Goal: Communication & Community: Answer question/provide support

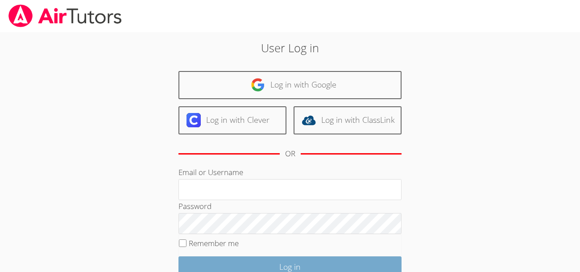
type input "[EMAIL_ADDRESS][DOMAIN_NAME]"
click at [344, 267] on input "Log in" at bounding box center [290, 266] width 223 height 21
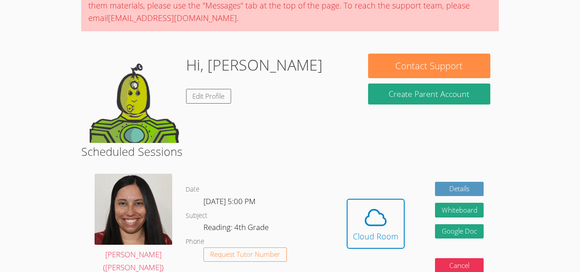
scroll to position [97, 0]
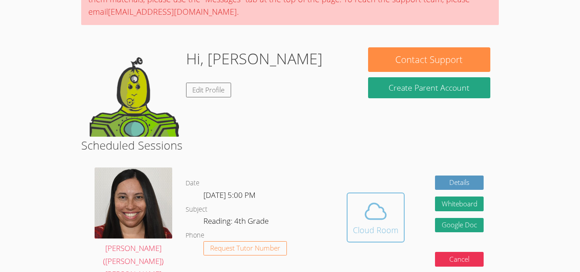
click at [383, 224] on div "Cloud Room" at bounding box center [376, 230] width 46 height 12
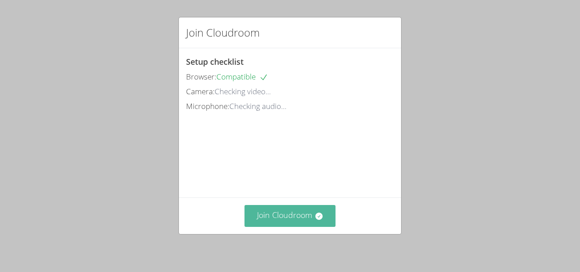
click at [284, 213] on button "Join Cloudroom" at bounding box center [290, 216] width 91 height 22
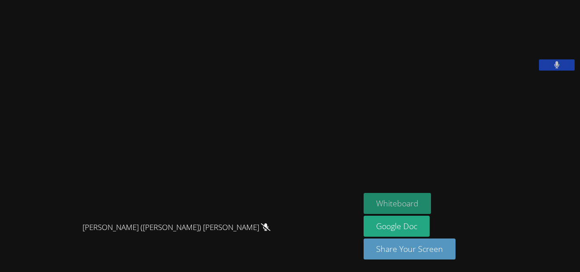
click at [364, 193] on button "Whiteboard" at bounding box center [397, 203] width 67 height 21
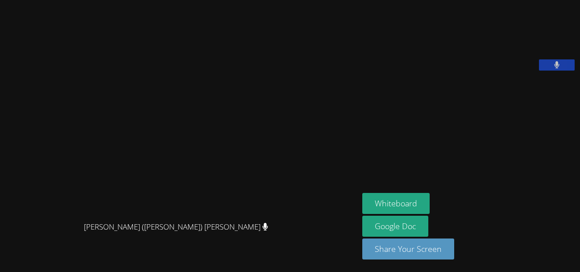
drag, startPoint x: 409, startPoint y: 21, endPoint x: 237, endPoint y: -14, distance: 175.8
click at [237, 0] on html "[PERSON_NAME] ([PERSON_NAME]) [PERSON_NAME] ([PERSON_NAME]) [PERSON_NAME] [PERS…" at bounding box center [290, 136] width 580 height 272
click at [213, 195] on video at bounding box center [179, 118] width 134 height 198
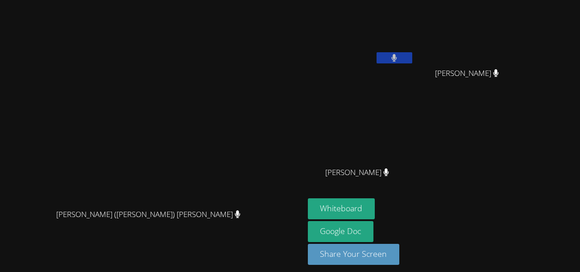
click at [384, 54] on button at bounding box center [395, 57] width 36 height 11
click at [387, 54] on button at bounding box center [395, 57] width 36 height 11
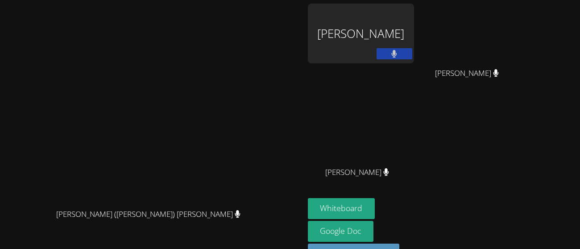
click at [377, 48] on button at bounding box center [395, 53] width 36 height 11
click at [412, 54] on button at bounding box center [395, 53] width 36 height 11
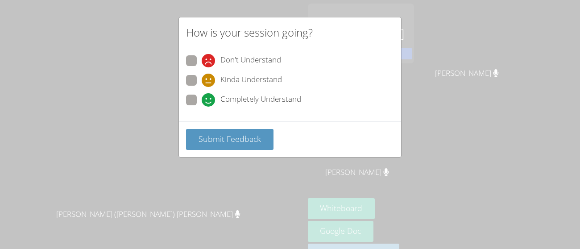
click at [202, 107] on span at bounding box center [202, 107] width 0 height 0
click at [202, 102] on input "Completely Understand" at bounding box center [206, 99] width 8 height 8
radio input "true"
click at [216, 121] on div "Submit Feedback" at bounding box center [290, 139] width 222 height 36
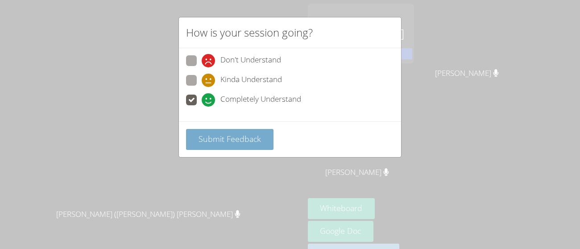
click at [229, 141] on span "Submit Feedback" at bounding box center [230, 138] width 62 height 11
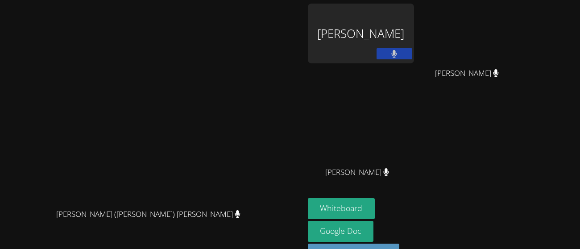
click at [412, 51] on button at bounding box center [395, 53] width 36 height 11
click at [412, 59] on button at bounding box center [395, 53] width 36 height 11
click at [375, 206] on button "Whiteboard" at bounding box center [341, 208] width 67 height 21
click at [375, 205] on button "Whiteboard" at bounding box center [341, 208] width 67 height 21
click at [375, 208] on button "Whiteboard" at bounding box center [341, 208] width 67 height 21
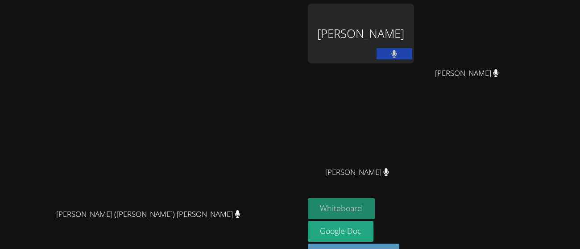
click at [375, 204] on button "Whiteboard" at bounding box center [341, 208] width 67 height 21
click at [375, 212] on button "Whiteboard" at bounding box center [341, 208] width 67 height 21
click at [375, 199] on button "Whiteboard" at bounding box center [341, 208] width 67 height 21
click at [375, 209] on button "Whiteboard" at bounding box center [341, 208] width 67 height 21
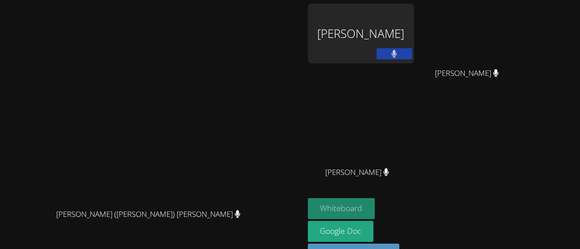
click at [375, 203] on button "Whiteboard" at bounding box center [341, 208] width 67 height 21
